Goal: Find contact information: Find contact information

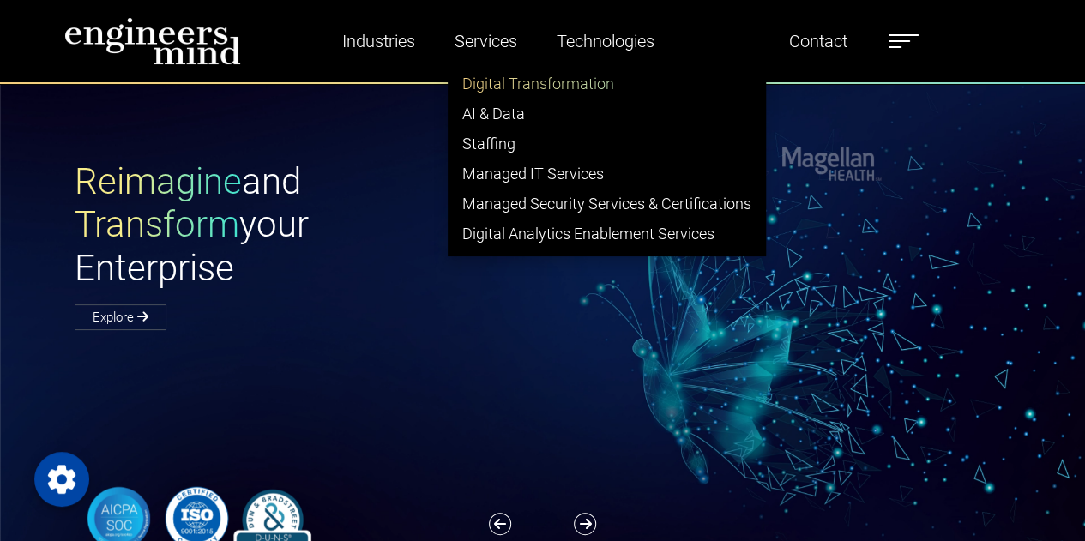
click at [513, 85] on link "Digital Transformation" at bounding box center [607, 84] width 316 height 30
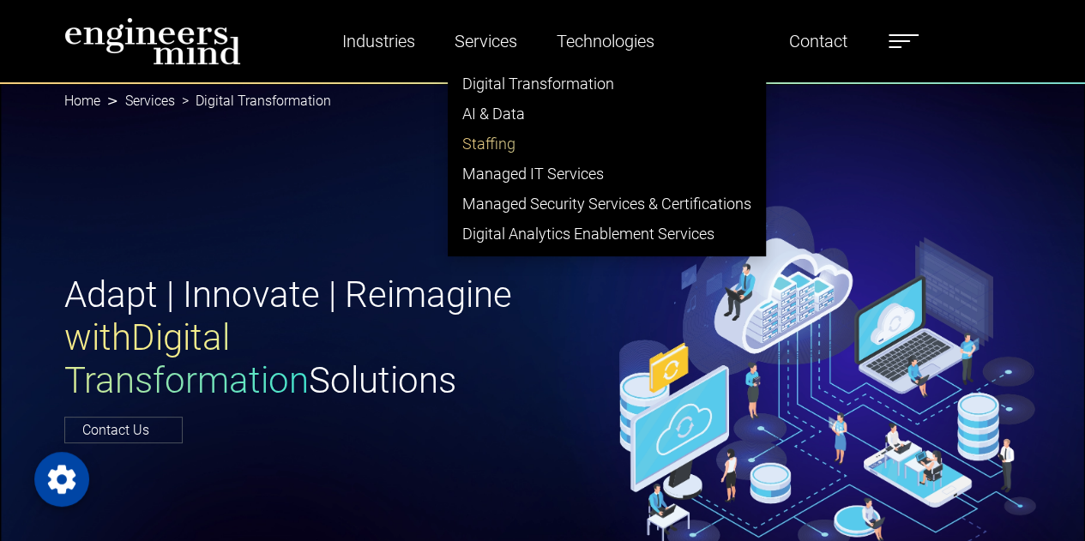
click at [491, 147] on link "Staffing" at bounding box center [607, 144] width 316 height 30
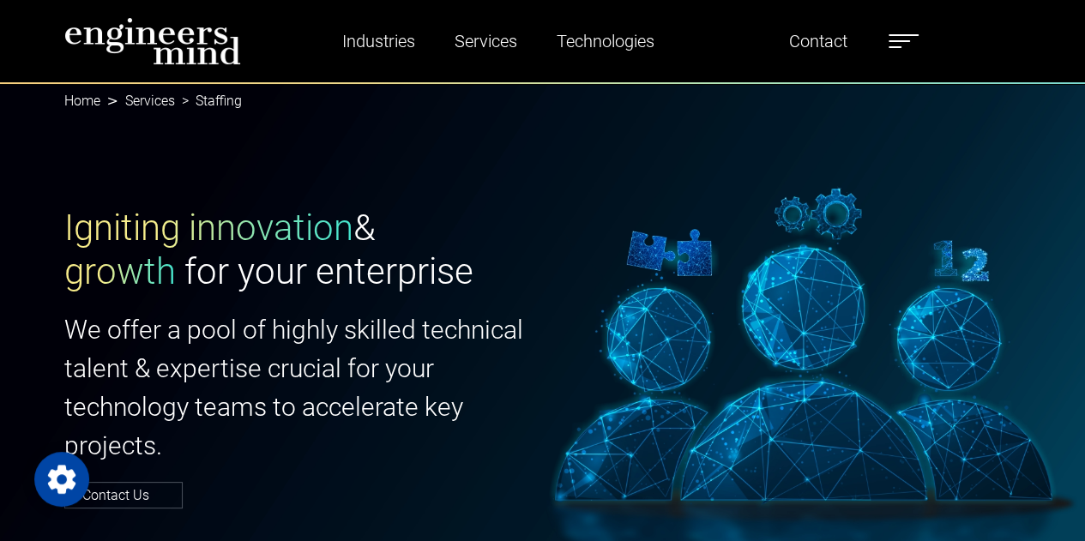
scroll to position [473, 0]
drag, startPoint x: 1089, startPoint y: 284, endPoint x: 1097, endPoint y: -95, distance: 379.2
click at [810, 49] on link "Contact" at bounding box center [818, 40] width 72 height 39
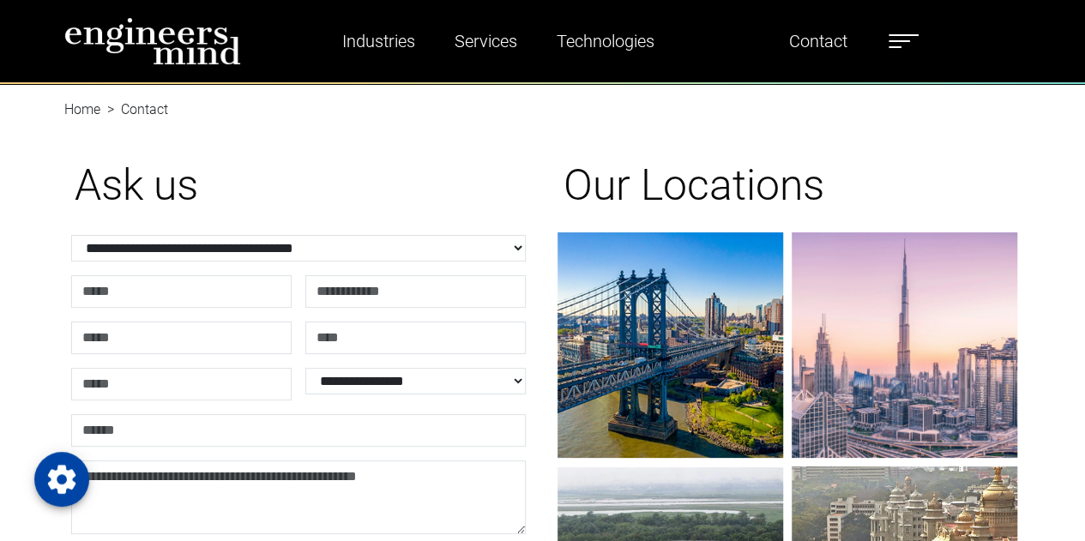
scroll to position [473, 0]
drag, startPoint x: 1092, startPoint y: 95, endPoint x: 1075, endPoint y: -35, distance: 131.5
